Goal: Task Accomplishment & Management: Manage account settings

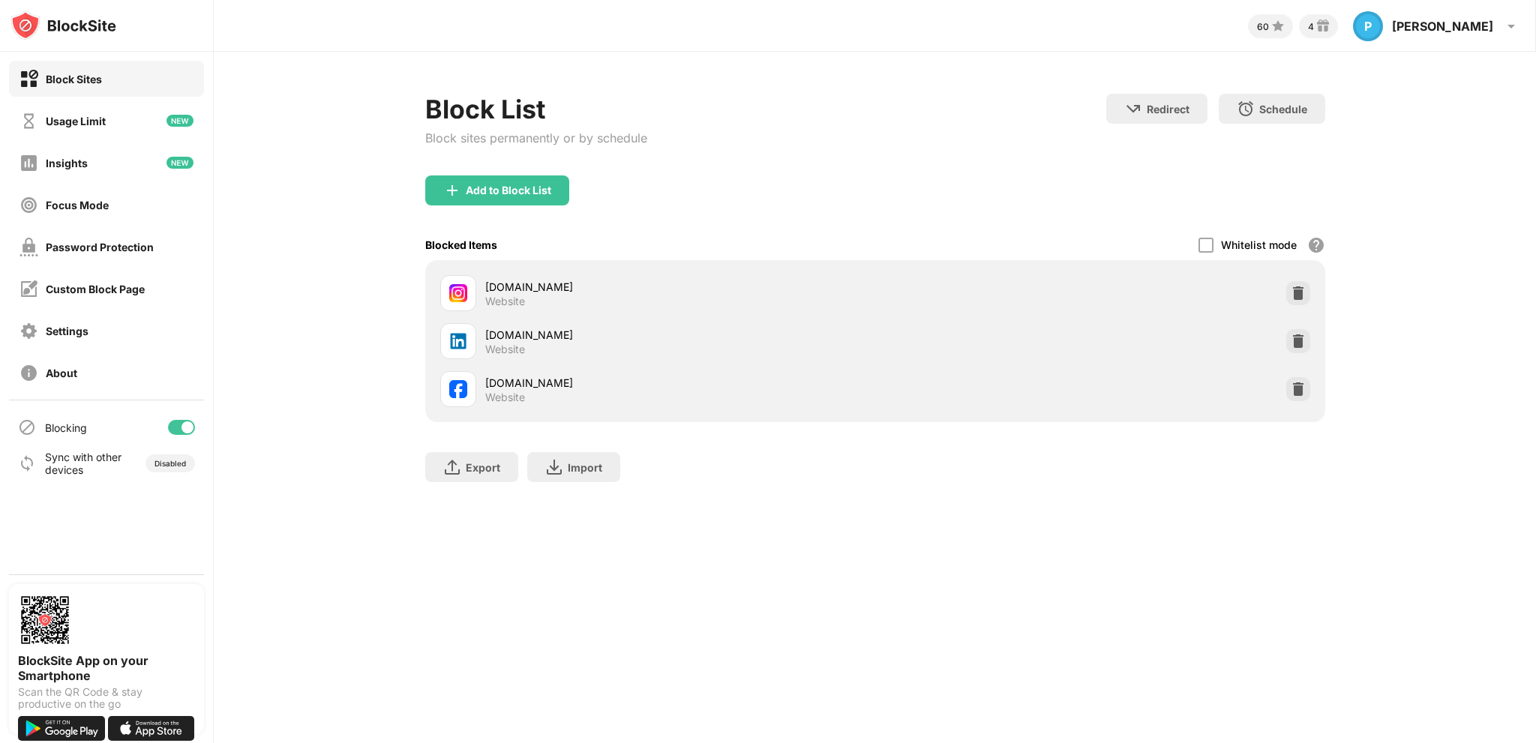
click at [1296, 341] on img at bounding box center [1298, 341] width 15 height 15
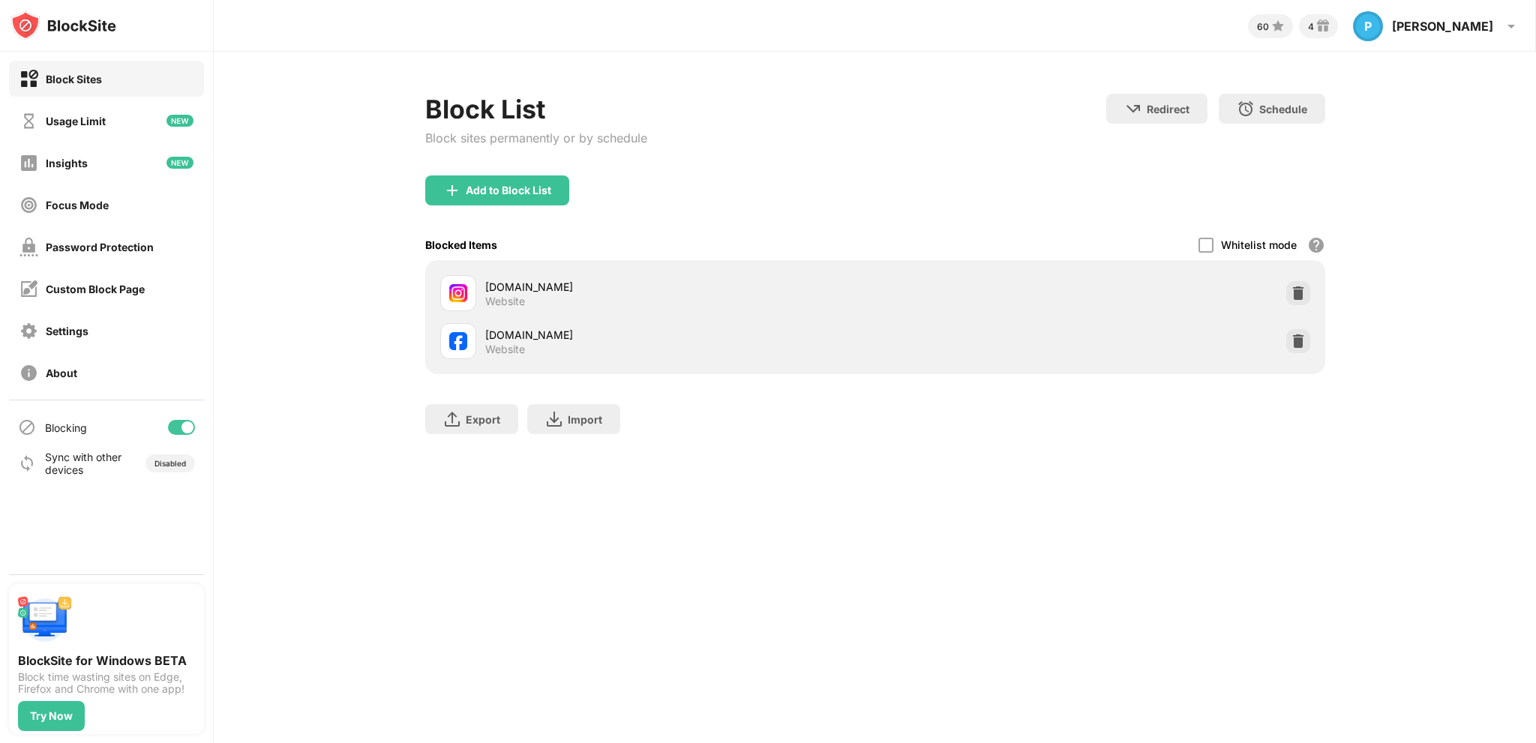
click at [491, 186] on div "Add to Block List" at bounding box center [509, 191] width 86 height 12
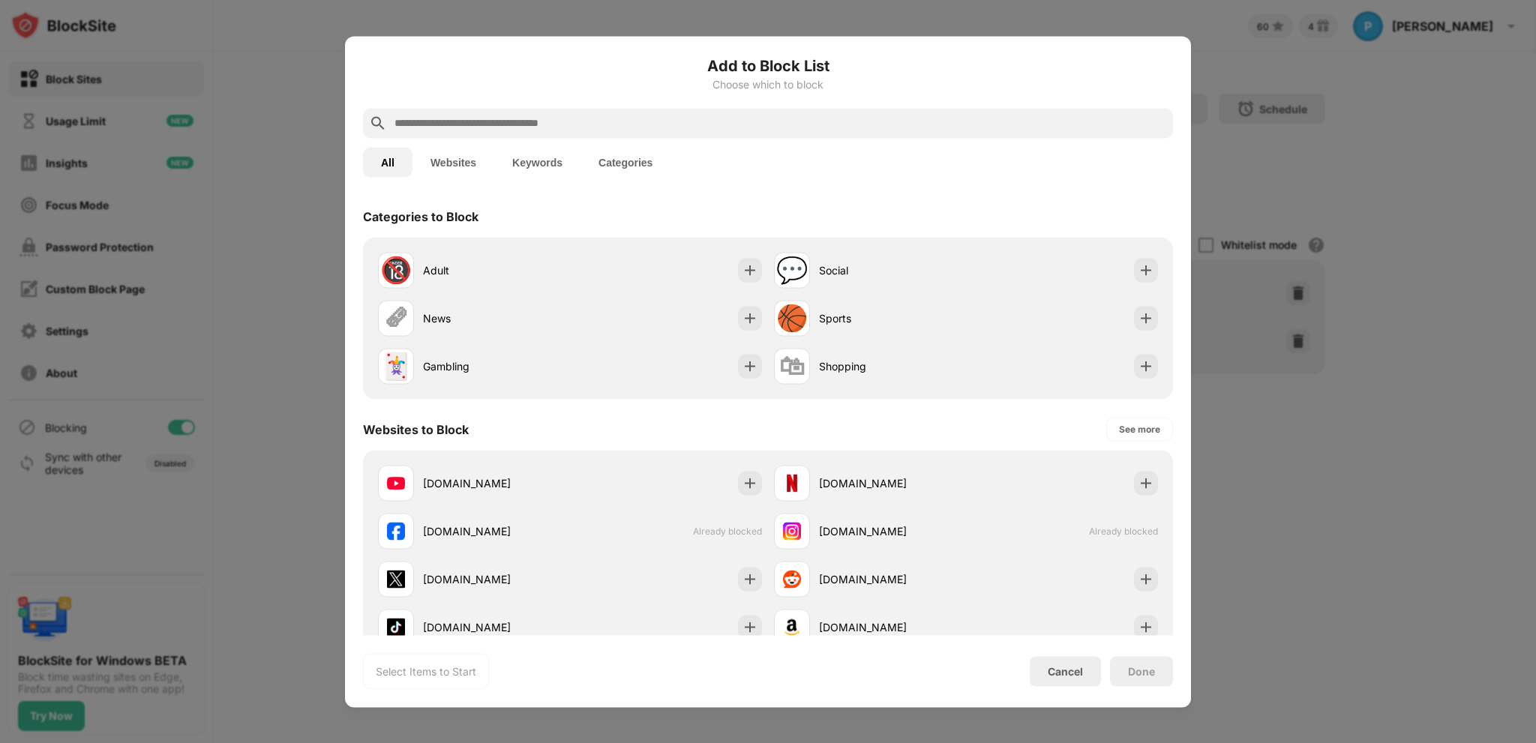
click at [478, 128] on input "text" at bounding box center [780, 123] width 774 height 18
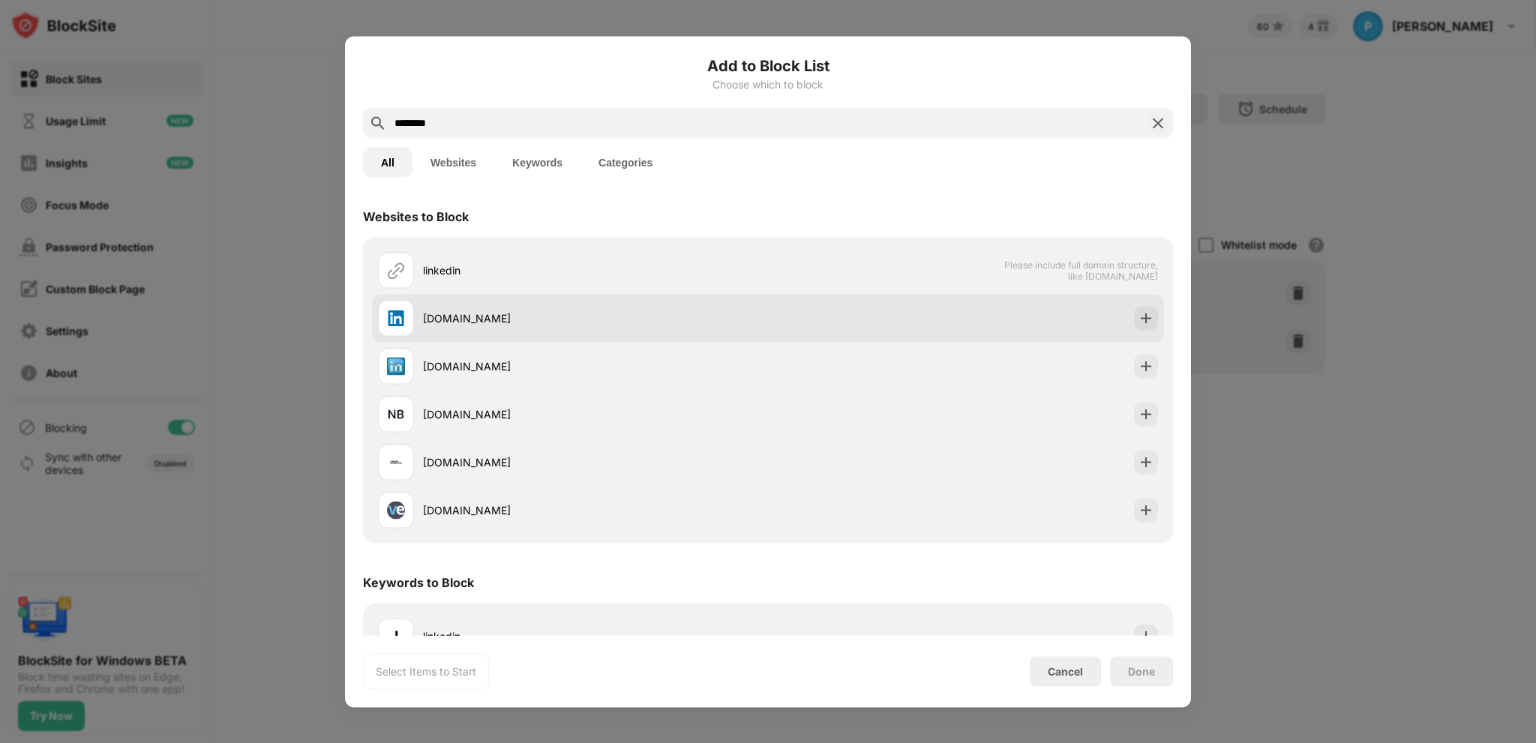
type input "********"
click at [895, 320] on div "[DOMAIN_NAME]" at bounding box center [768, 318] width 792 height 48
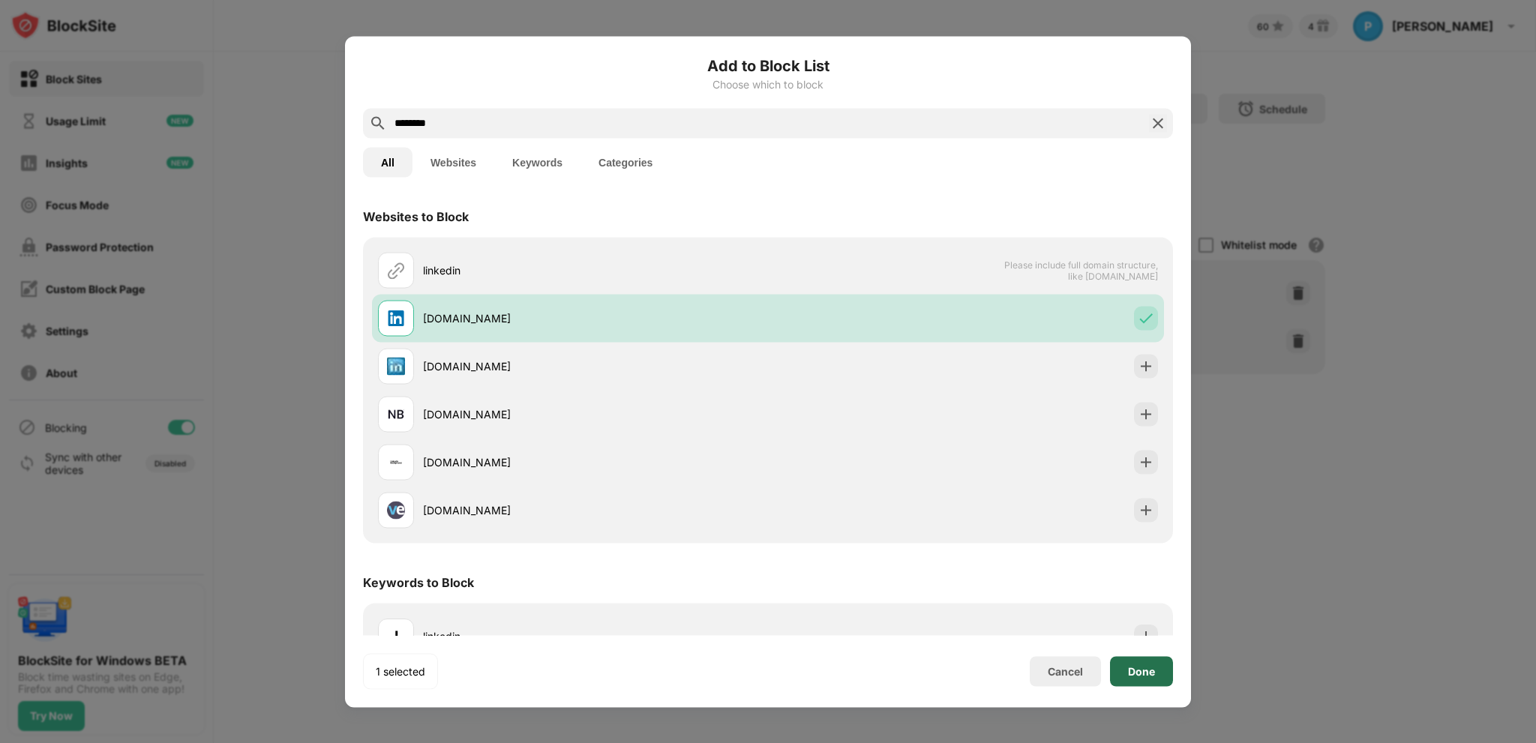
click at [1119, 676] on div "Done" at bounding box center [1141, 671] width 63 height 30
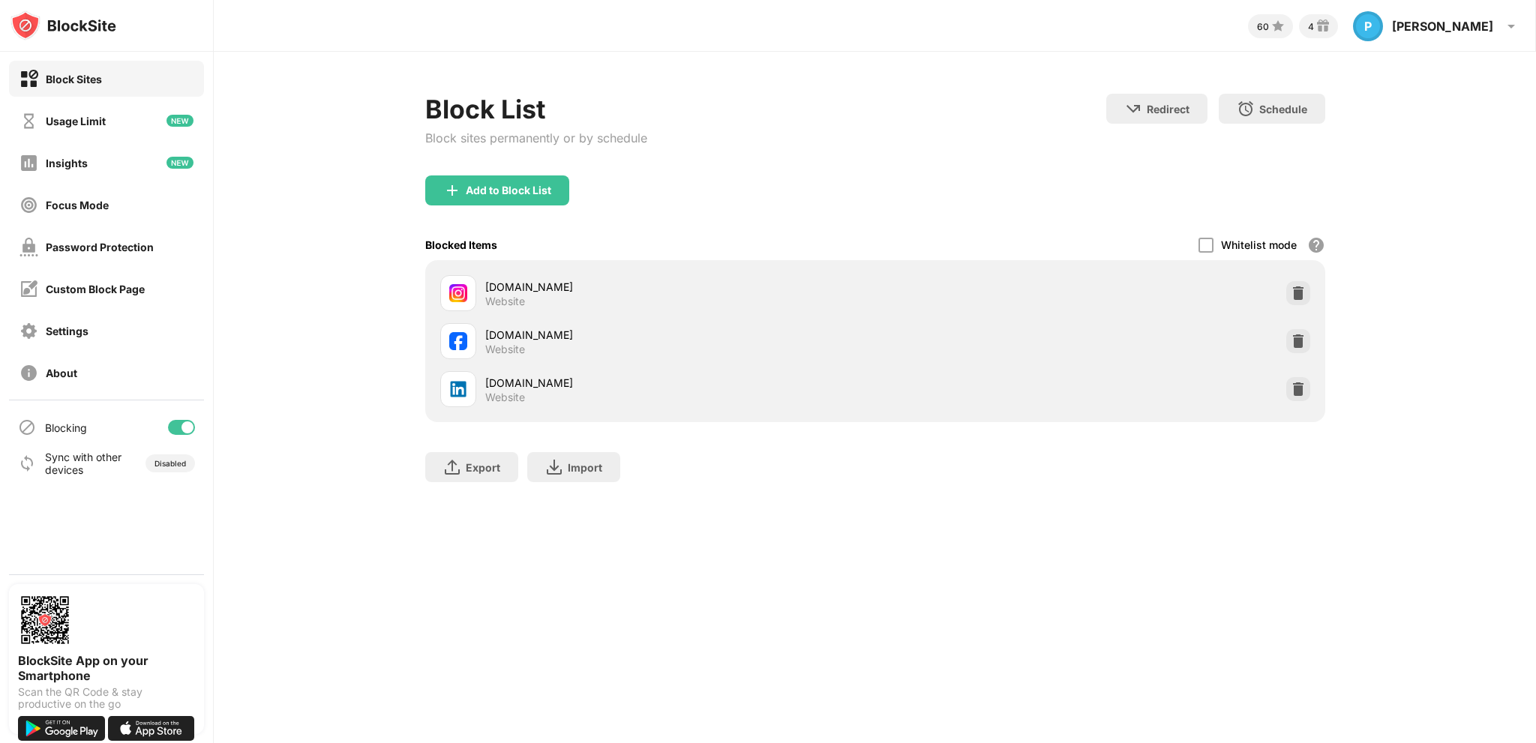
click at [1299, 341] on img at bounding box center [1298, 341] width 15 height 15
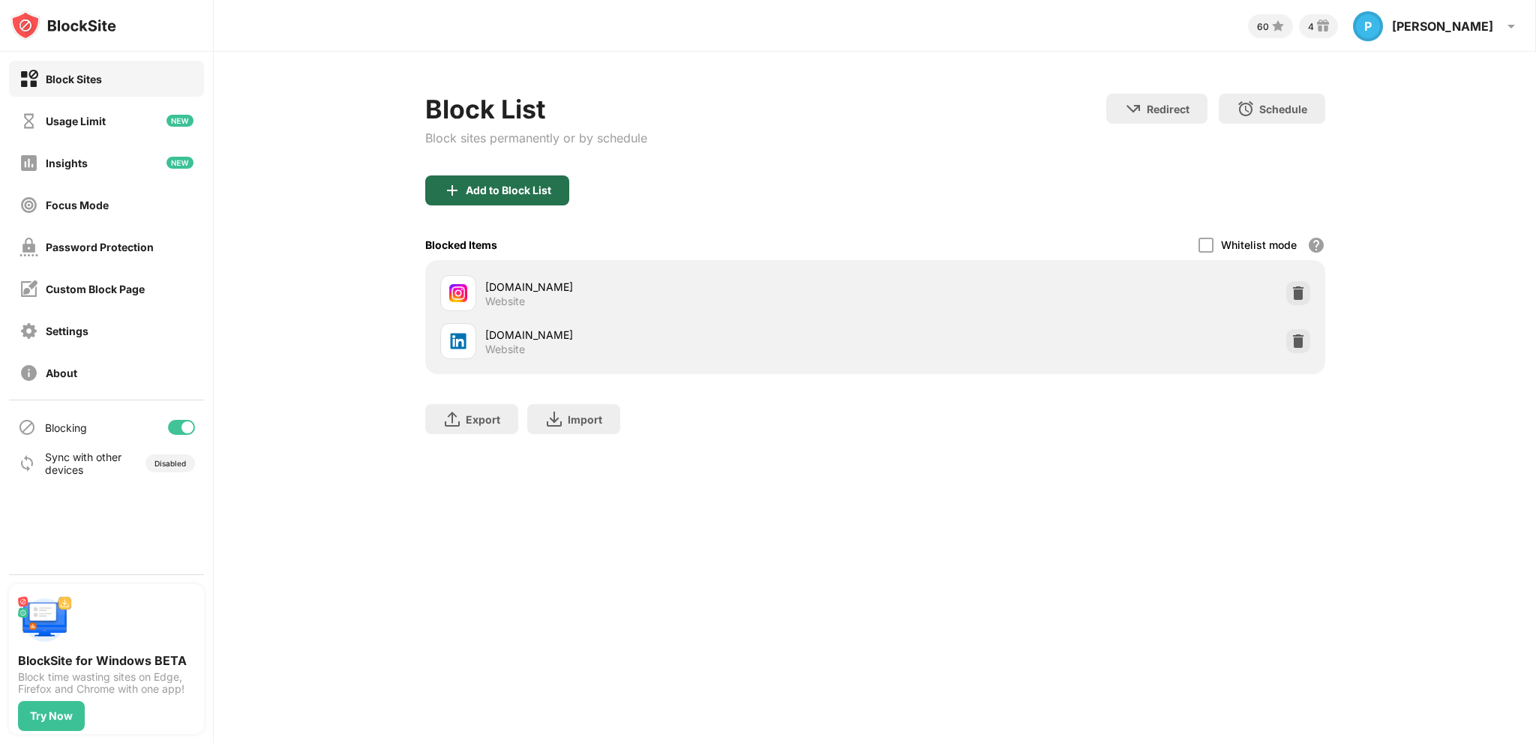
click at [492, 194] on div "Add to Block List" at bounding box center [509, 191] width 86 height 12
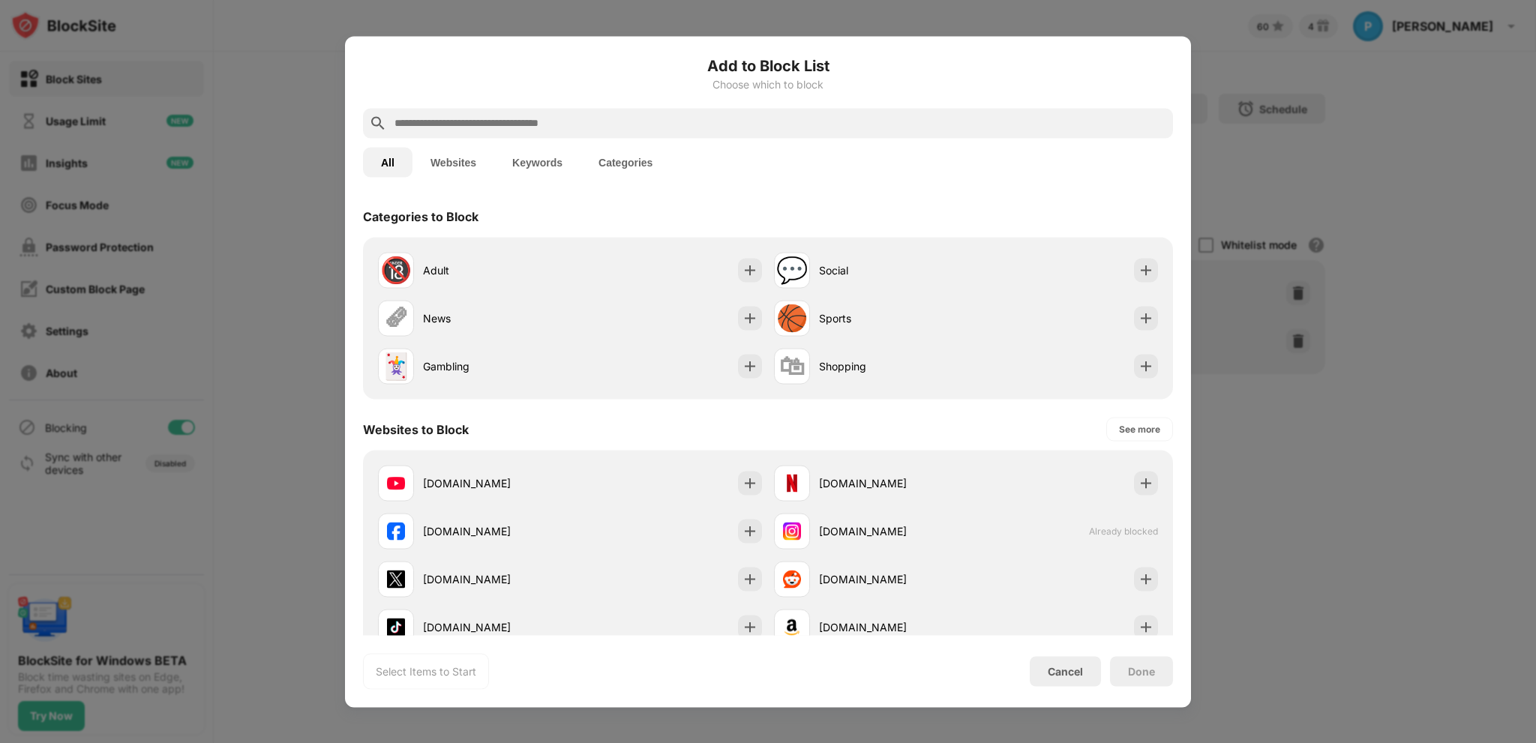
click at [497, 124] on input "text" at bounding box center [780, 123] width 774 height 18
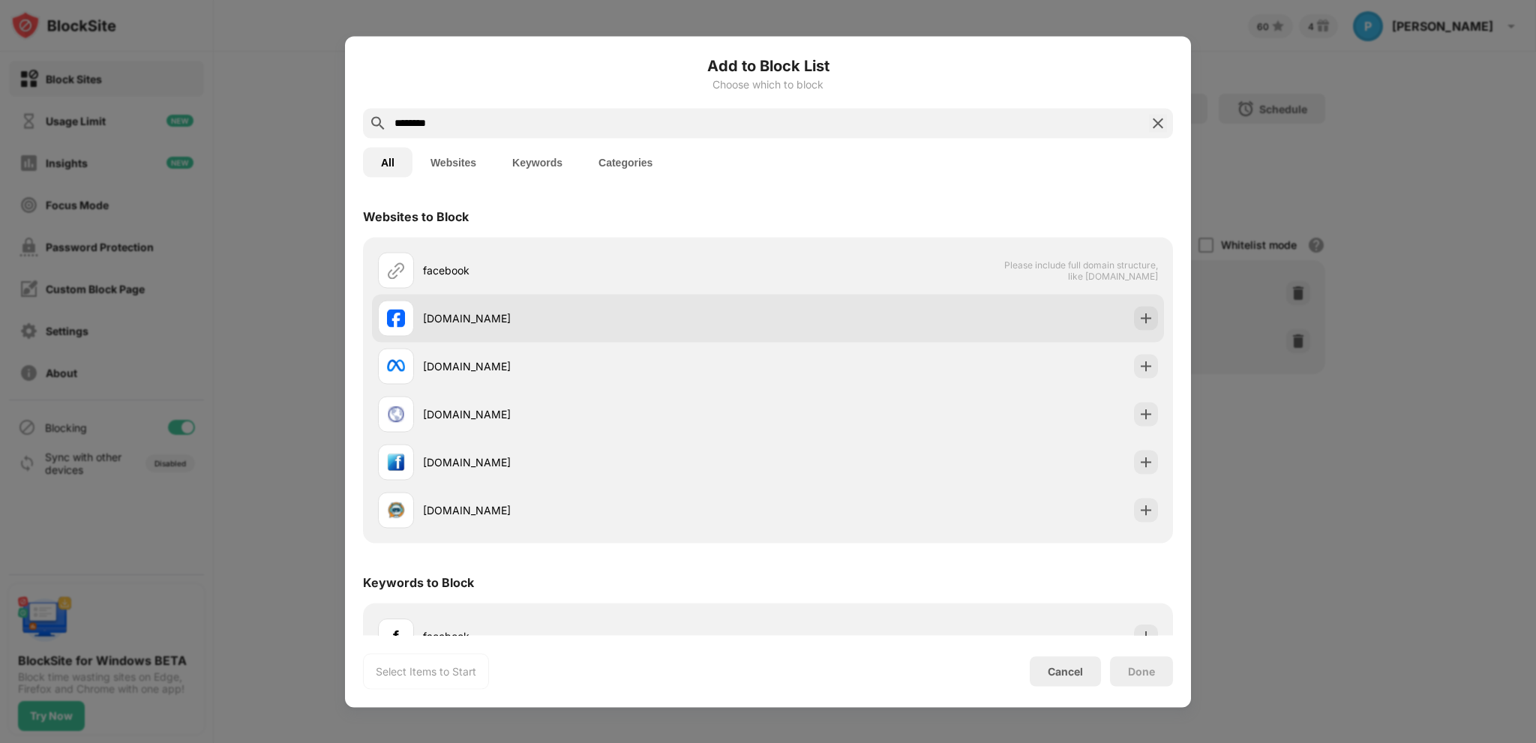
type input "********"
click at [1089, 335] on div "[DOMAIN_NAME]" at bounding box center [768, 318] width 792 height 48
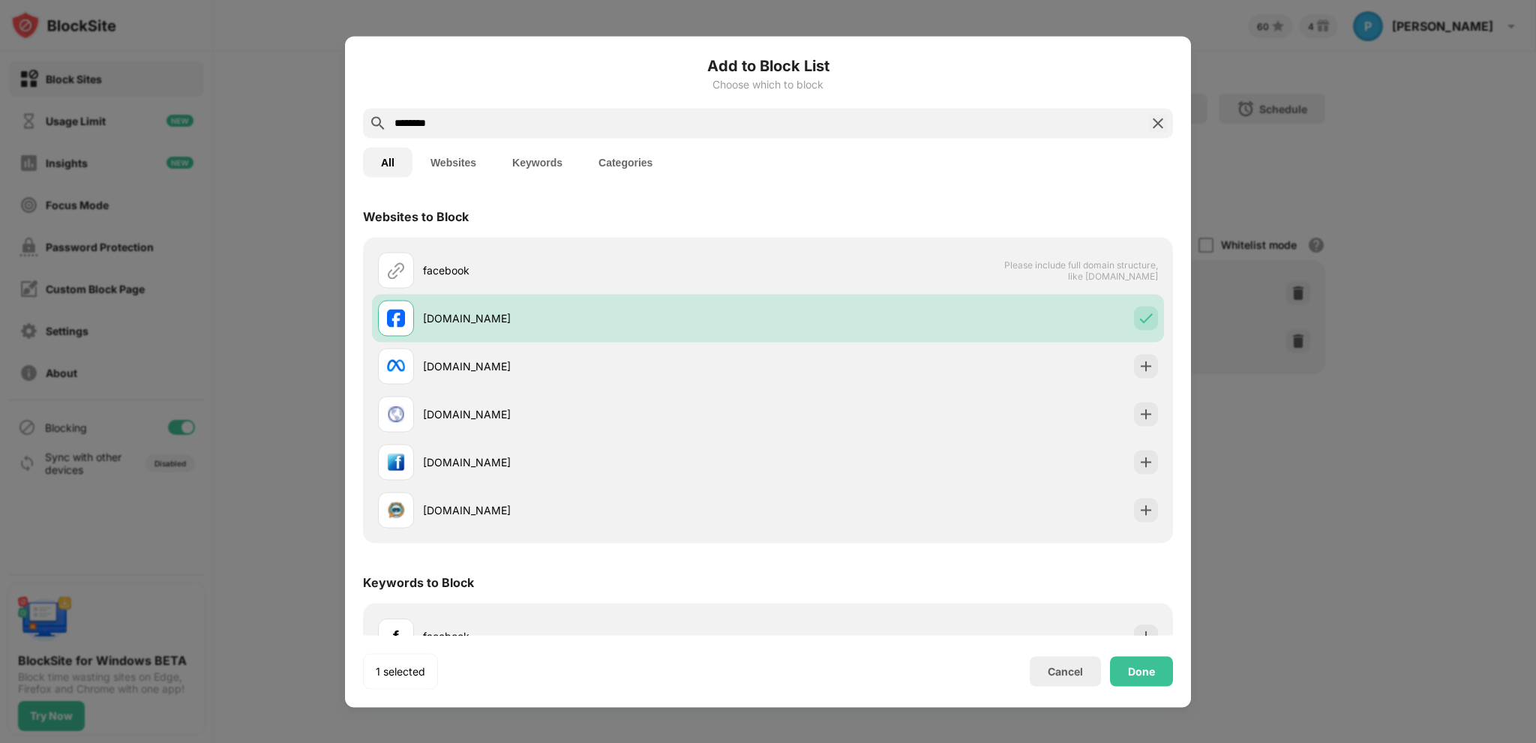
click at [1164, 671] on div "Done" at bounding box center [1141, 671] width 63 height 30
